Goal: Task Accomplishment & Management: Manage account settings

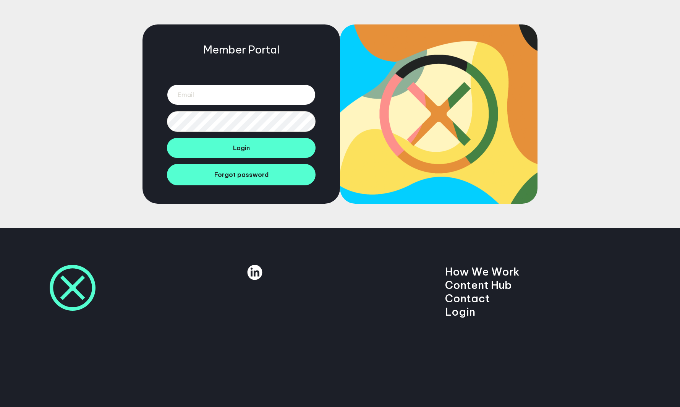
click at [281, 97] on input "email" at bounding box center [241, 94] width 148 height 21
paste input "[EMAIL_ADDRESS][DOMAIN_NAME]"
type input "[EMAIL_ADDRESS][DOMAIN_NAME]"
click at [167, 138] on button "Login" at bounding box center [241, 148] width 148 height 20
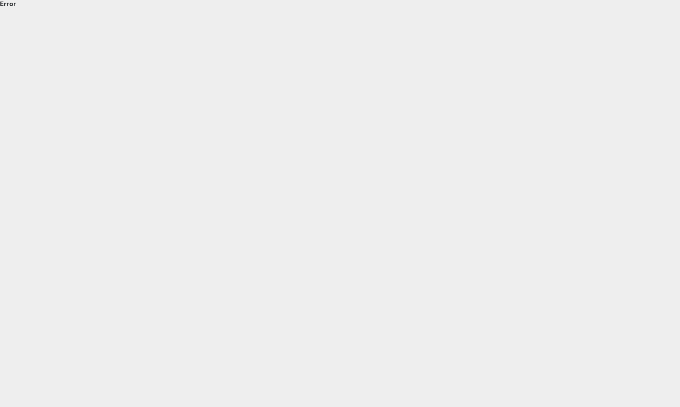
click at [271, 76] on div "Error" at bounding box center [340, 203] width 680 height 407
click at [210, 15] on div "Error" at bounding box center [340, 203] width 680 height 407
